Goal: Task Accomplishment & Management: Manage account settings

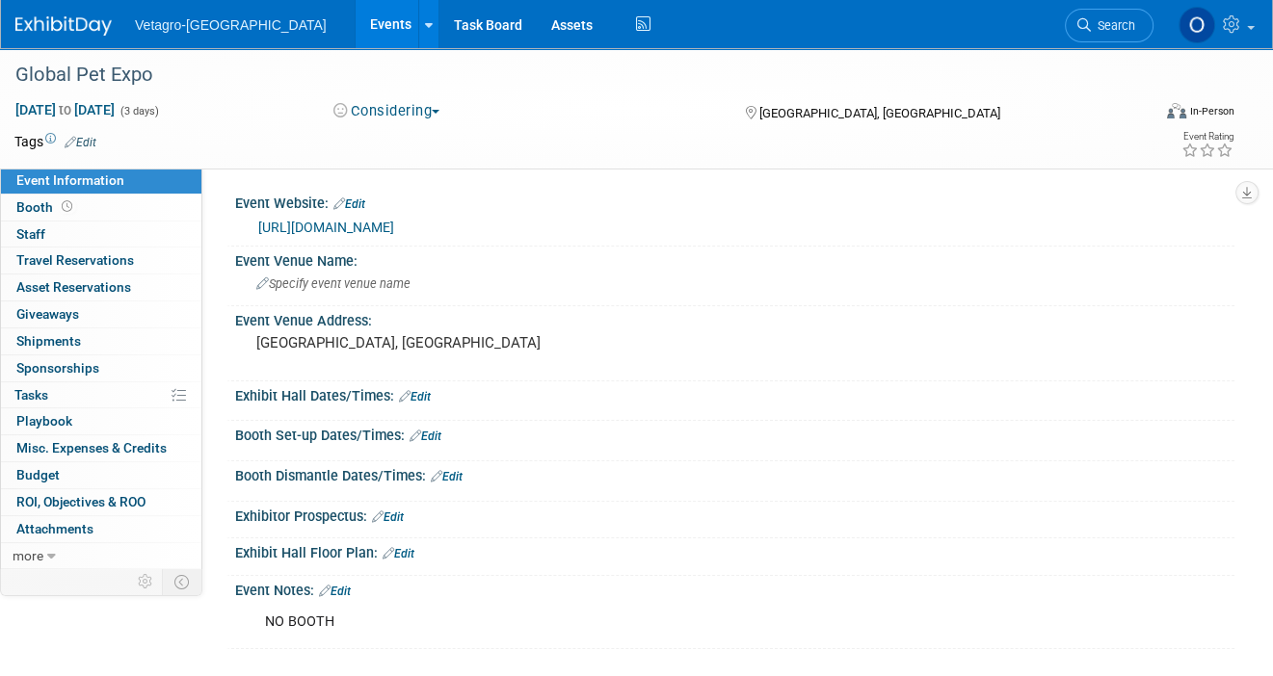
click at [1246, 354] on div "Event Information Event Info Booth Booth 0 Staff 0 Staff 0 Travel Reservations …" at bounding box center [636, 348] width 1273 height 601
click at [356, 22] on link "Events" at bounding box center [391, 24] width 70 height 48
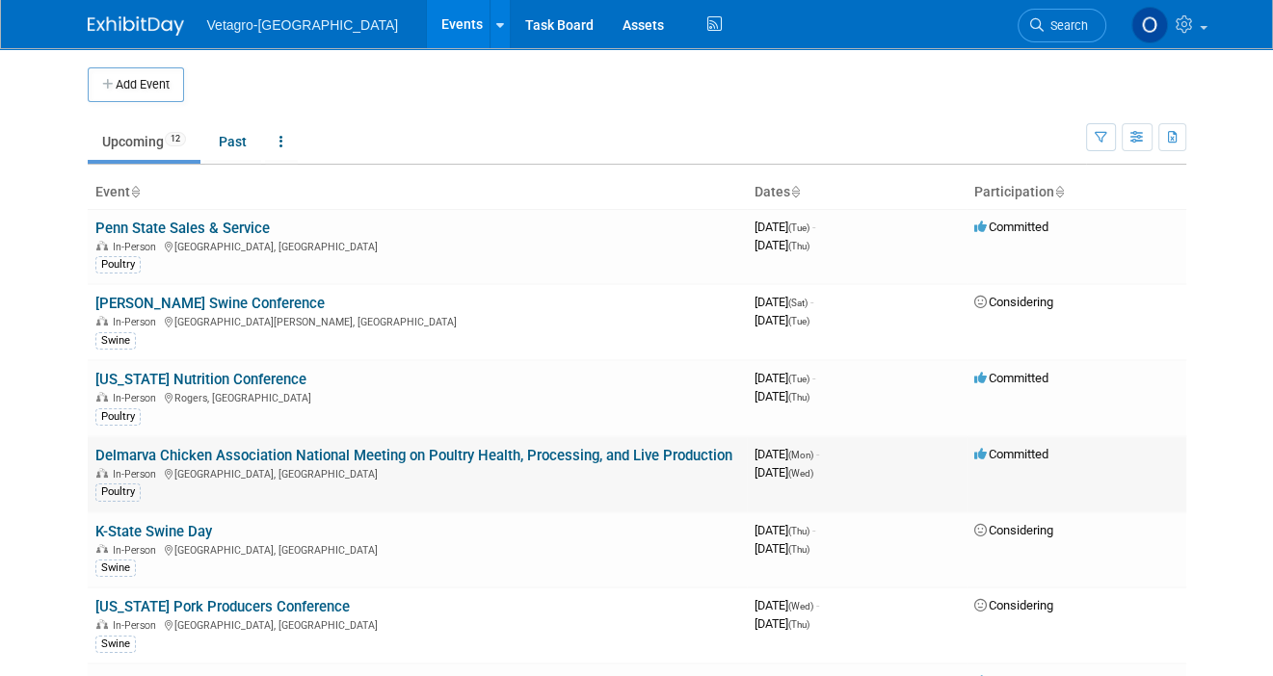
click at [245, 454] on link "Delmarva Chicken Association National Meeting on Poultry Health, Processing, an…" at bounding box center [413, 455] width 637 height 17
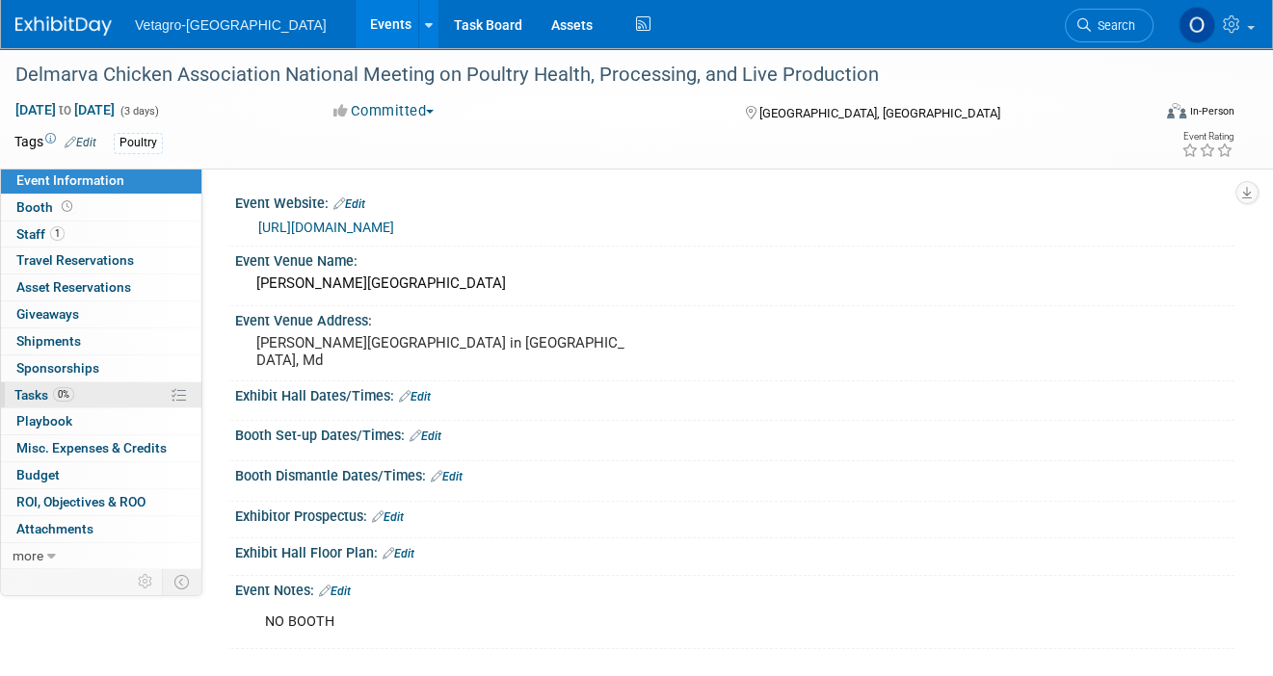
click at [30, 392] on span "Tasks 0%" at bounding box center [44, 394] width 60 height 15
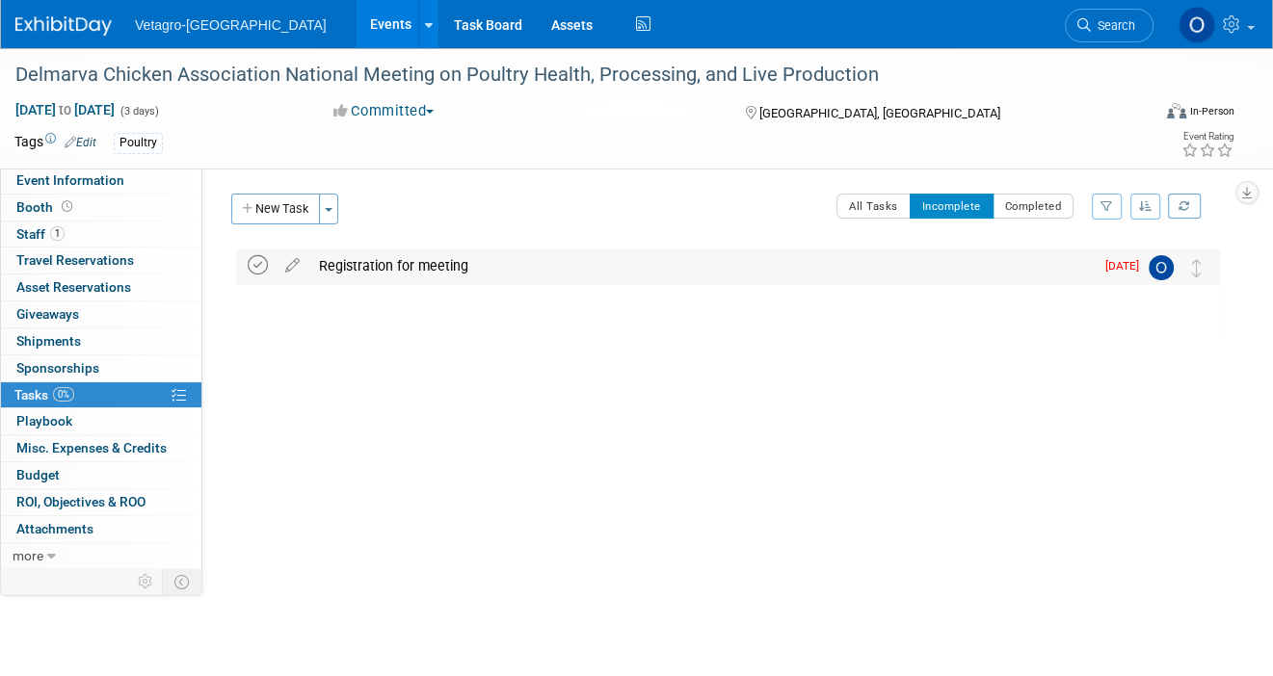
click at [258, 266] on icon at bounding box center [258, 265] width 20 height 20
click at [356, 22] on link "Events" at bounding box center [391, 24] width 70 height 48
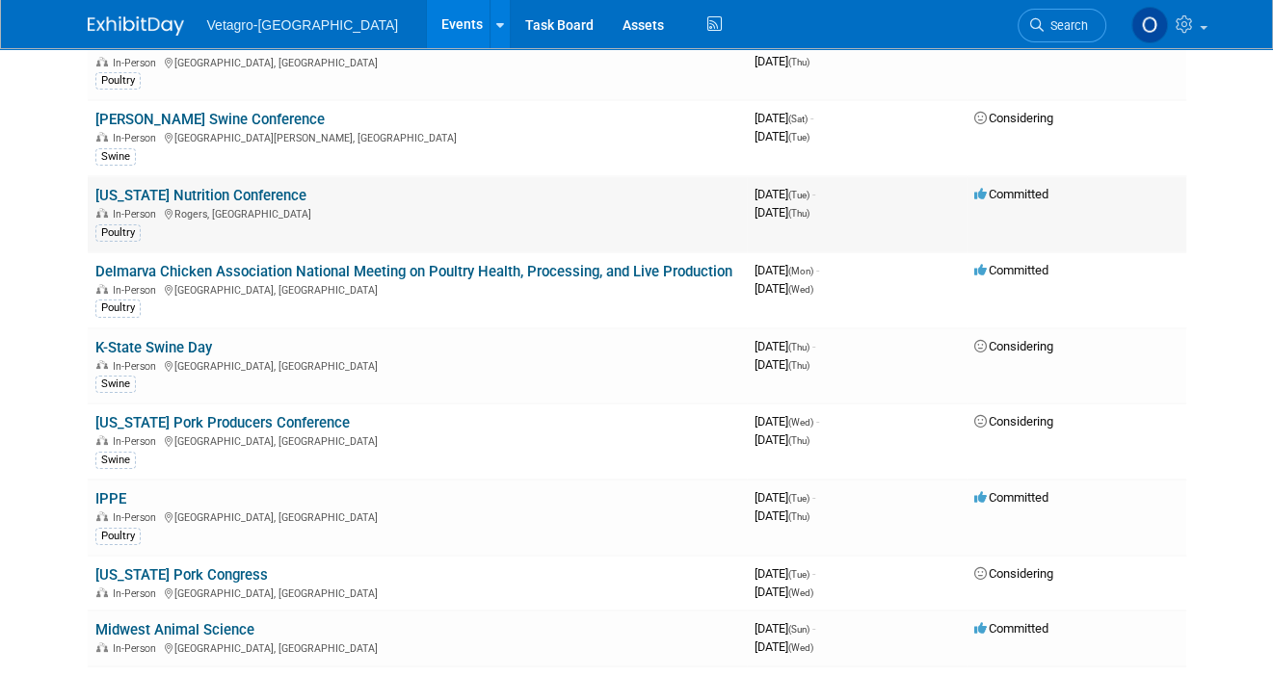
scroll to position [183, 0]
